Goal: Check status: Check status

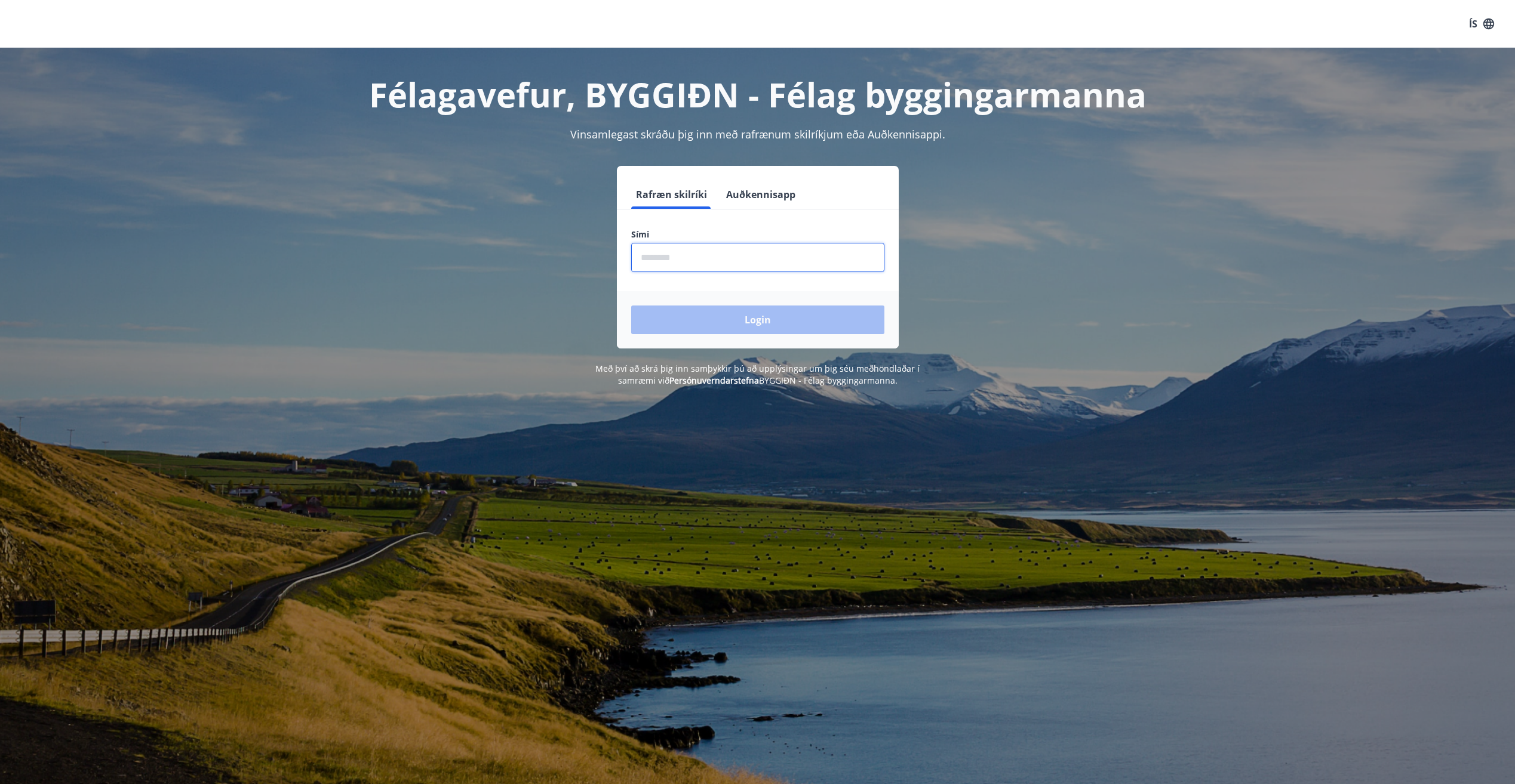
click at [755, 258] on input "phone" at bounding box center [758, 257] width 253 height 29
type input "********"
click at [786, 322] on button "Login" at bounding box center [758, 320] width 253 height 29
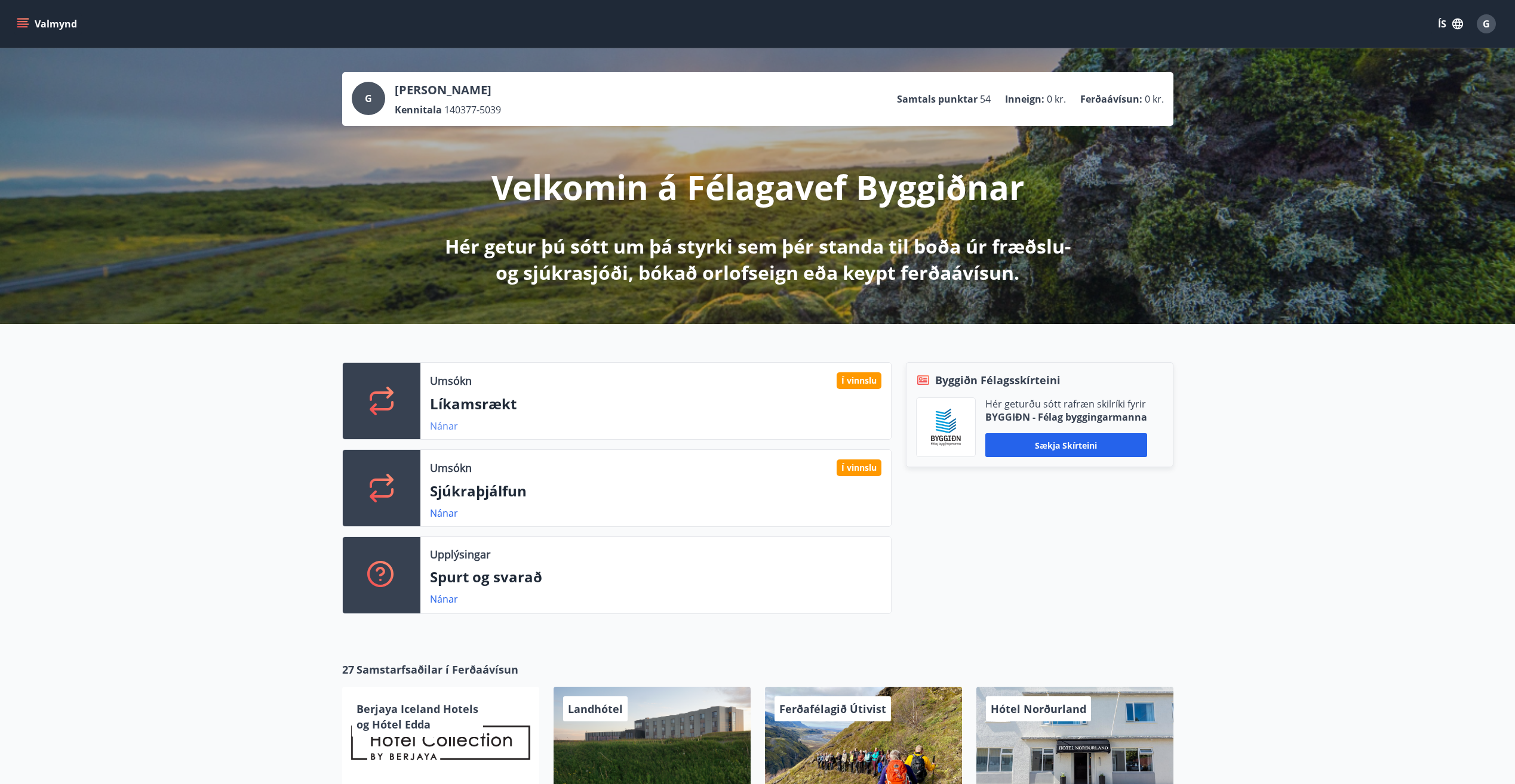
click at [446, 423] on link "Nánar" at bounding box center [444, 426] width 28 height 13
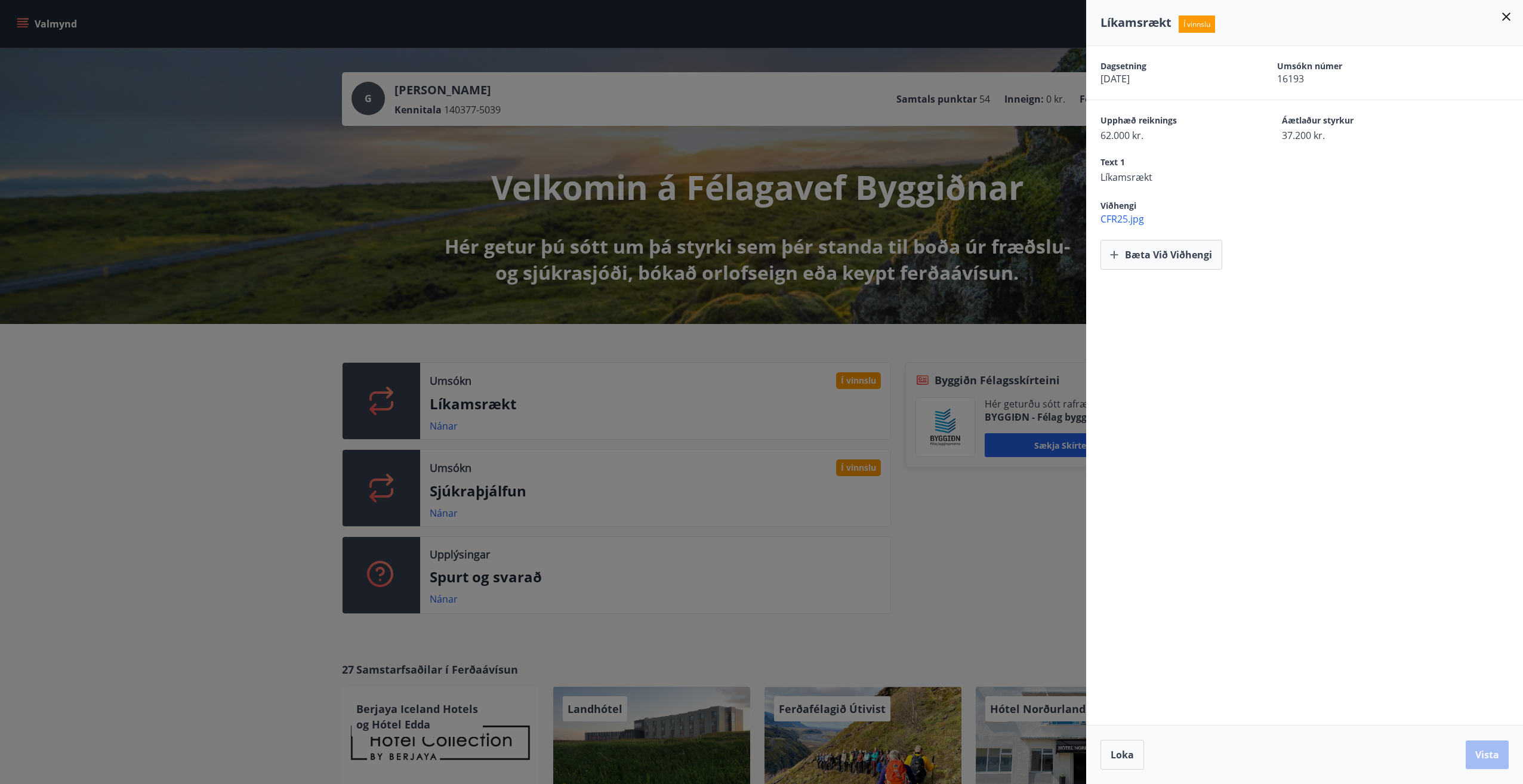
click at [1507, 18] on icon at bounding box center [1507, 17] width 14 height 14
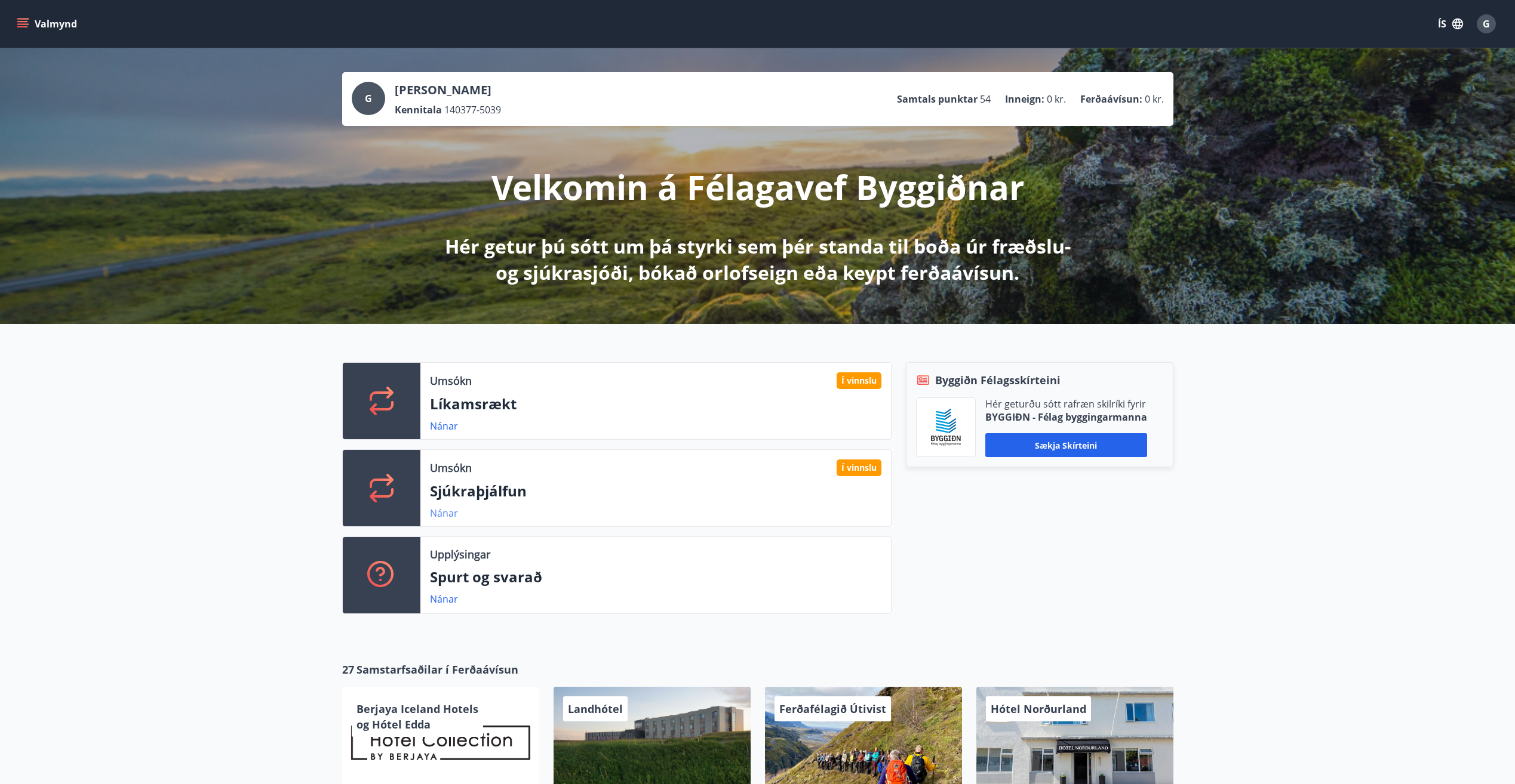
click at [447, 513] on link "Nánar" at bounding box center [444, 513] width 28 height 13
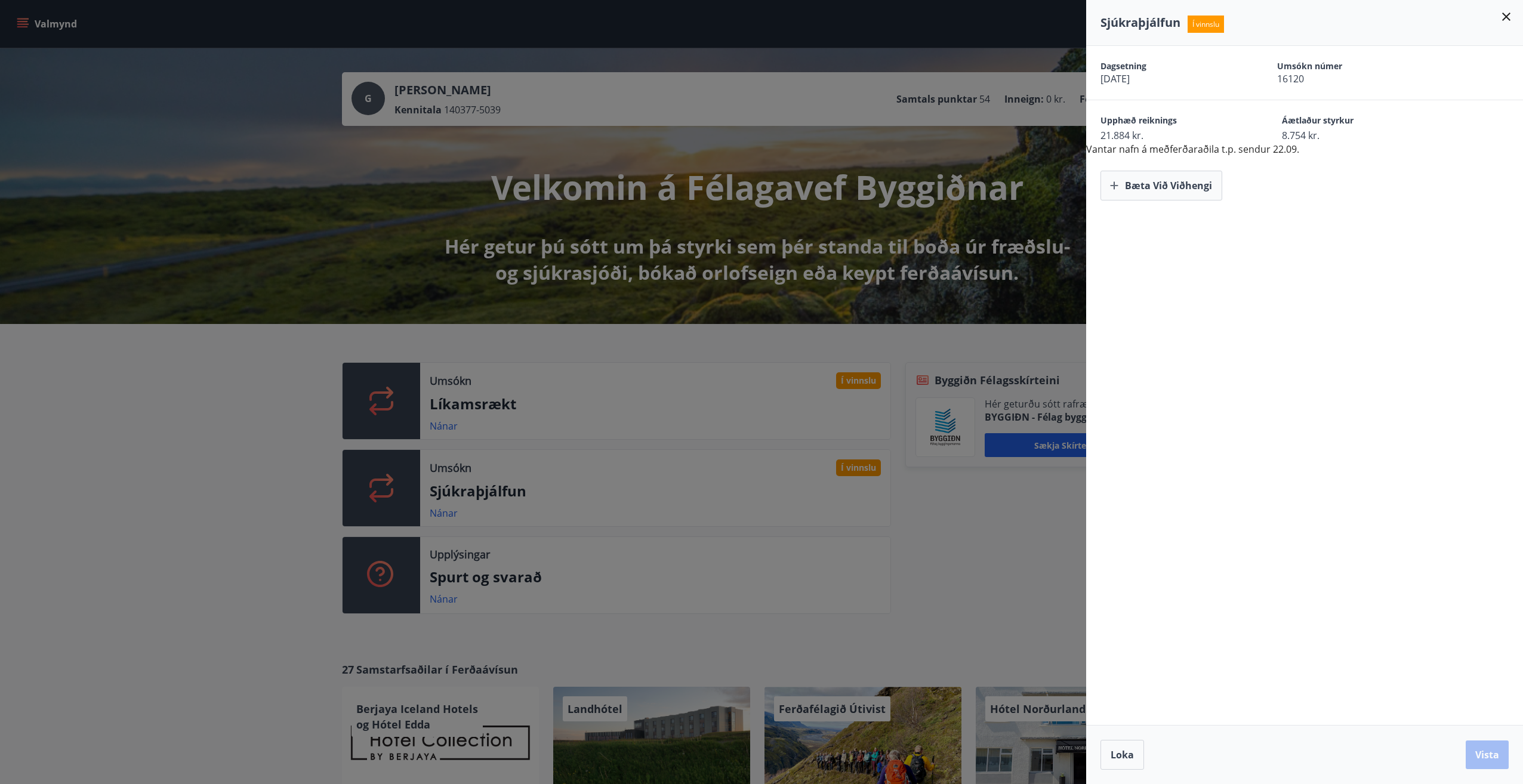
click at [1507, 18] on icon at bounding box center [1507, 17] width 14 height 14
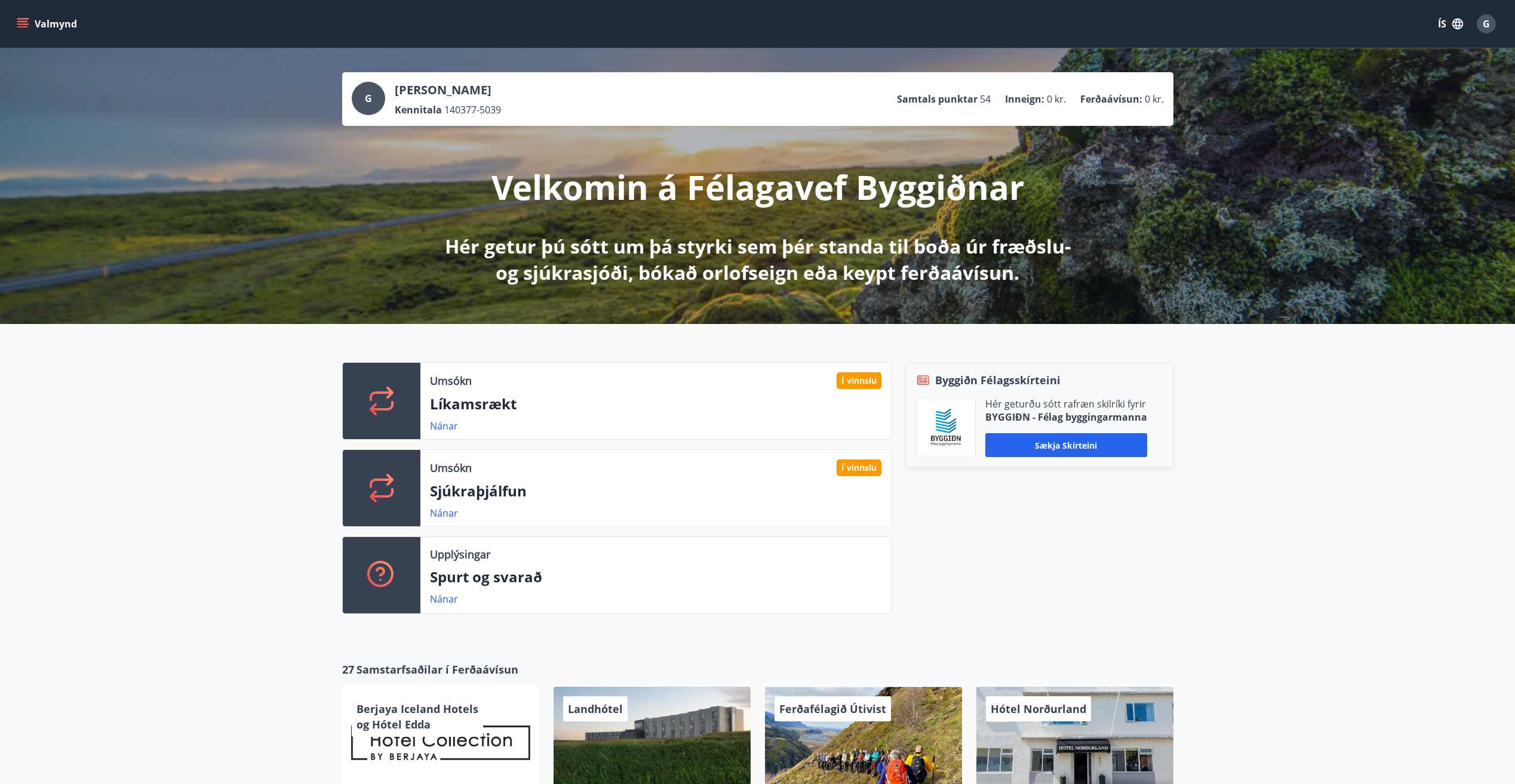
click at [25, 28] on icon "menu" at bounding box center [23, 24] width 12 height 12
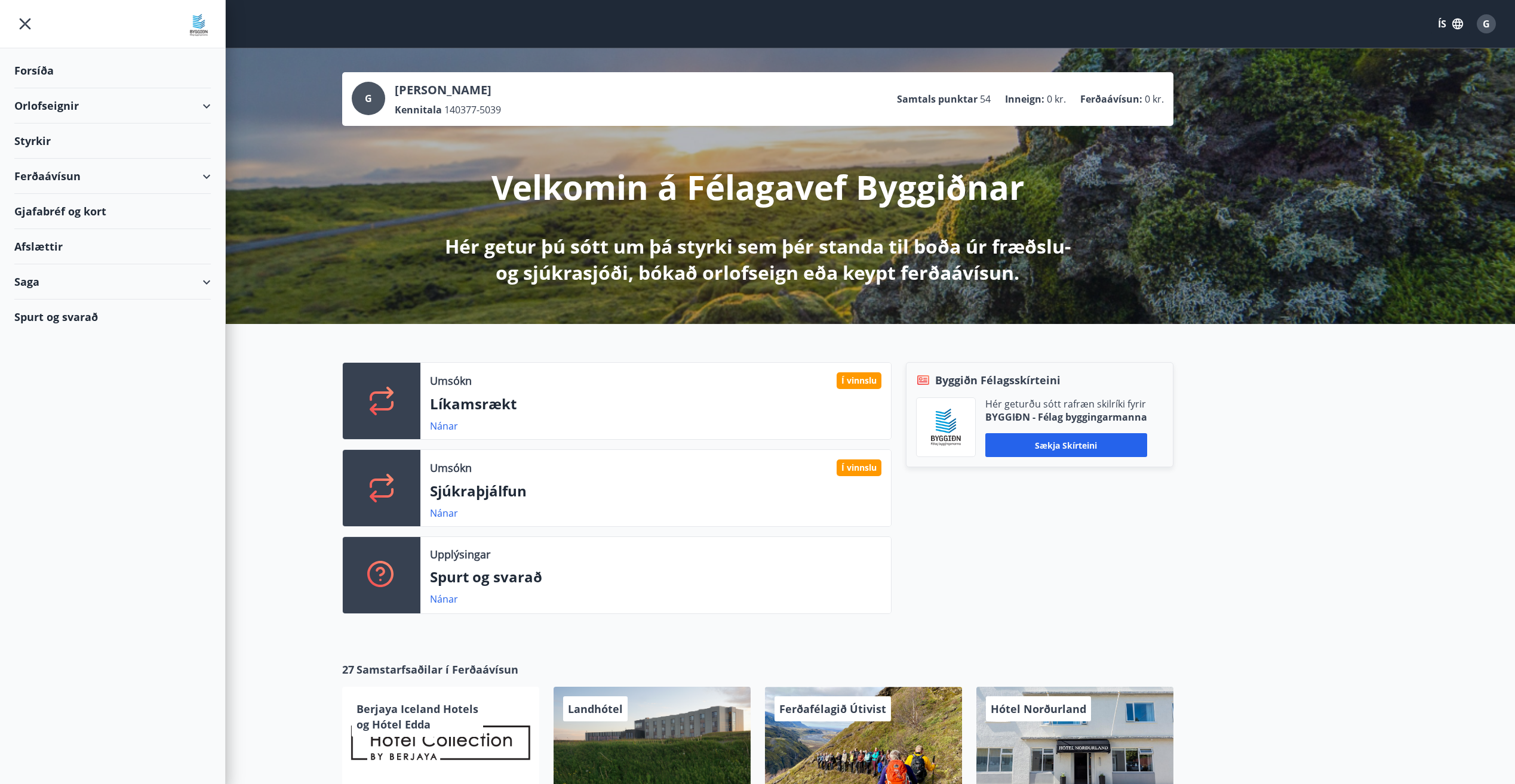
click at [34, 284] on div "Saga" at bounding box center [112, 282] width 196 height 35
click at [52, 441] on div "Styrkjasaga" at bounding box center [112, 437] width 177 height 25
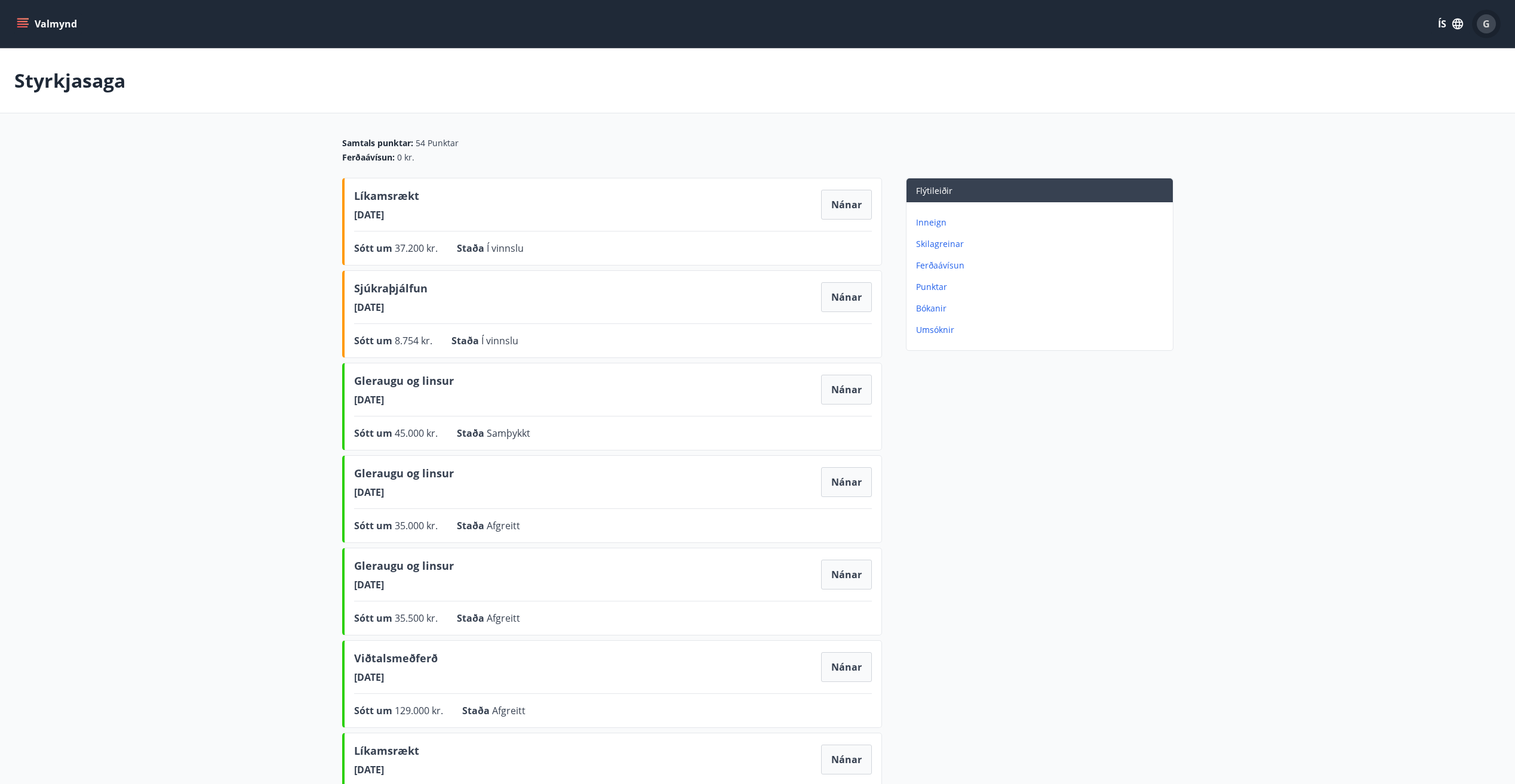
click at [1490, 26] on div "G" at bounding box center [1486, 23] width 19 height 19
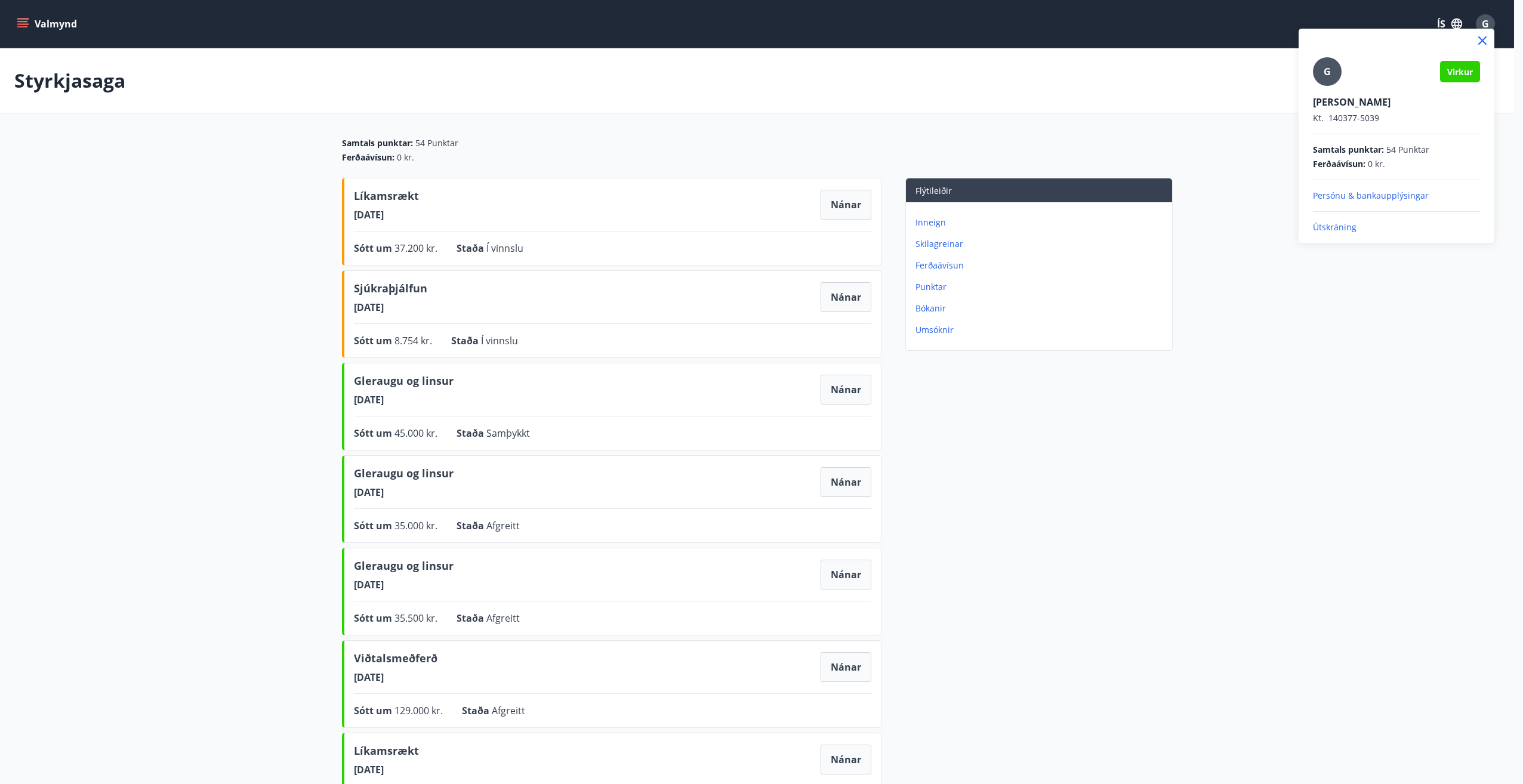
click at [1337, 225] on p "Útskráning" at bounding box center [1396, 227] width 167 height 12
